Goal: Find specific page/section: Find specific page/section

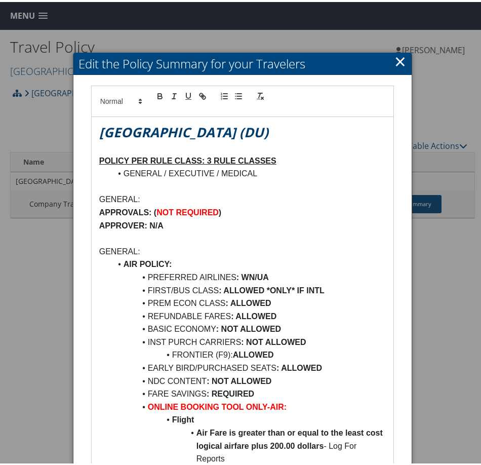
click at [396, 61] on link "×" at bounding box center [400, 59] width 12 height 20
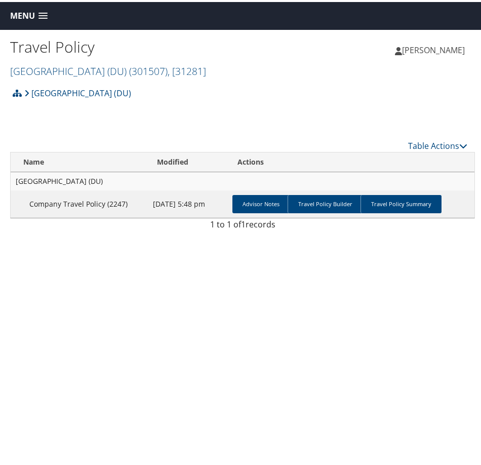
click at [18, 15] on span "Menu" at bounding box center [22, 14] width 25 height 10
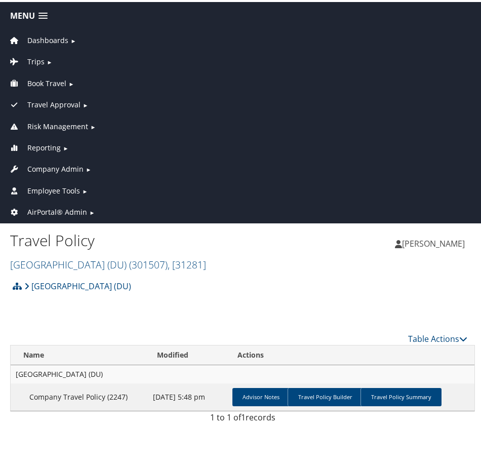
click at [56, 170] on span "Company Admin" at bounding box center [55, 166] width 56 height 11
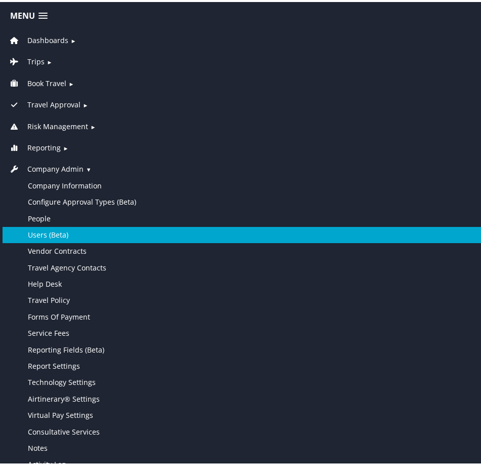
click at [65, 233] on link "Users (Beta)" at bounding box center [243, 233] width 480 height 16
